Goal: Check status: Check status

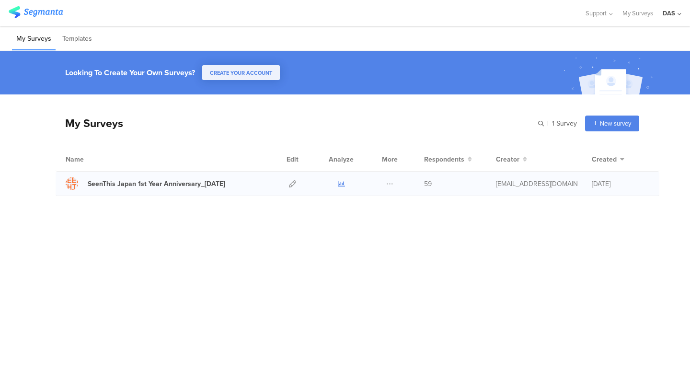
click at [340, 184] on icon at bounding box center [341, 183] width 7 height 7
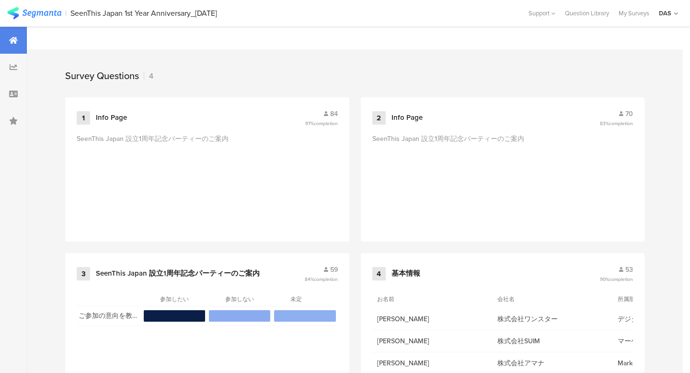
scroll to position [409, 0]
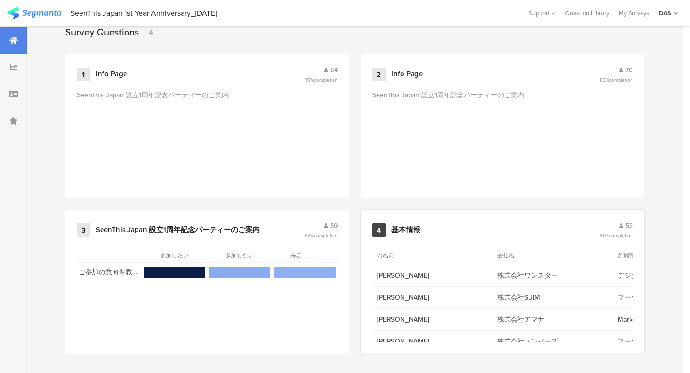
click at [630, 225] on span "53" at bounding box center [630, 226] width 8 height 10
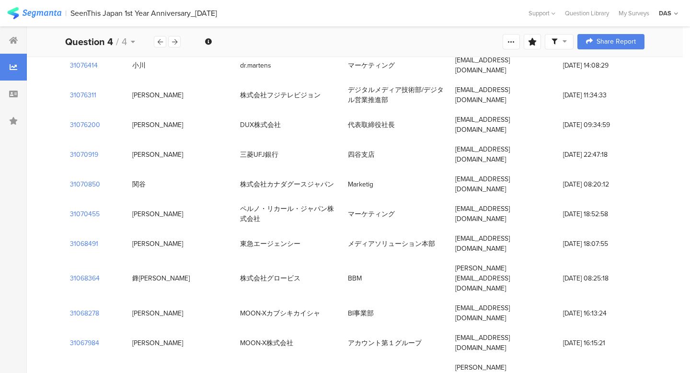
scroll to position [741, 0]
